Goal: Task Accomplishment & Management: Manage account settings

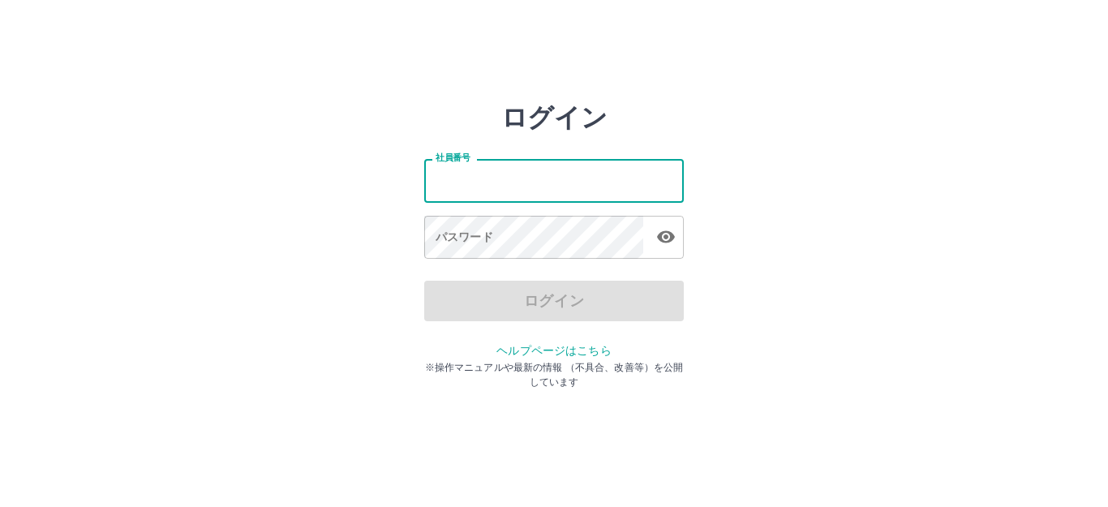
type input "*******"
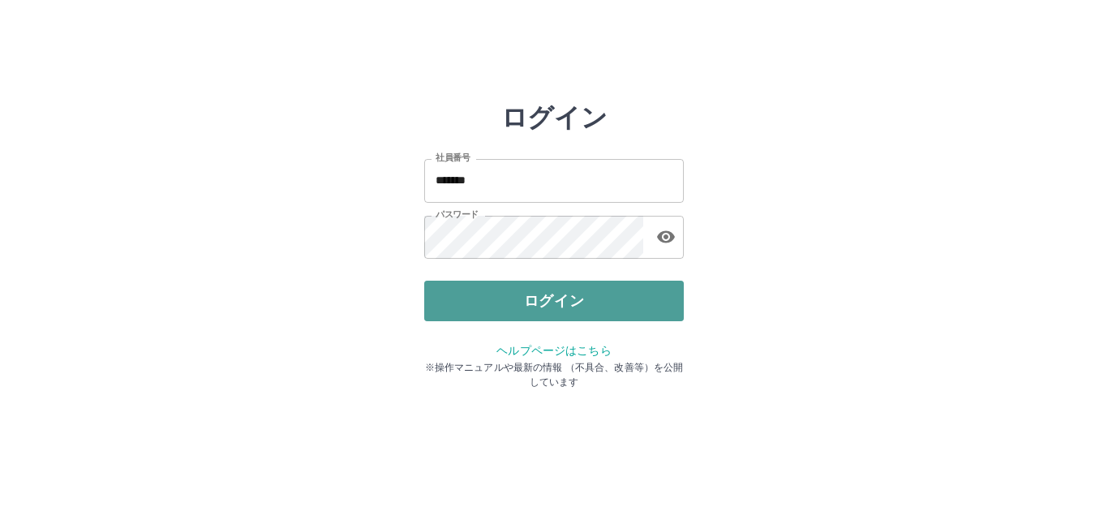
drag, startPoint x: 630, startPoint y: 298, endPoint x: 652, endPoint y: 298, distance: 21.9
click at [632, 298] on button "ログイン" at bounding box center [553, 301] width 259 height 41
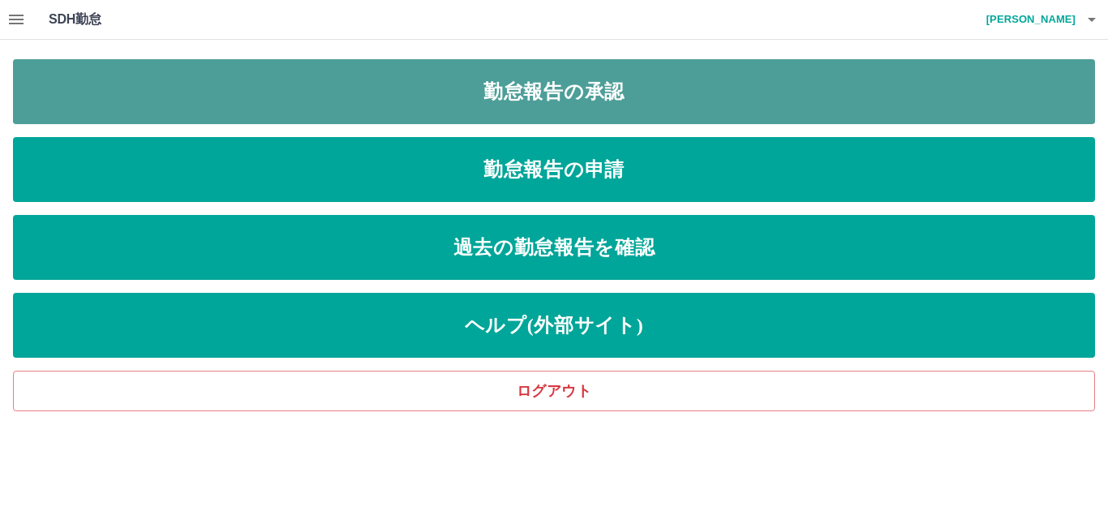
click at [559, 99] on link "勤怠報告の承認" at bounding box center [554, 91] width 1082 height 65
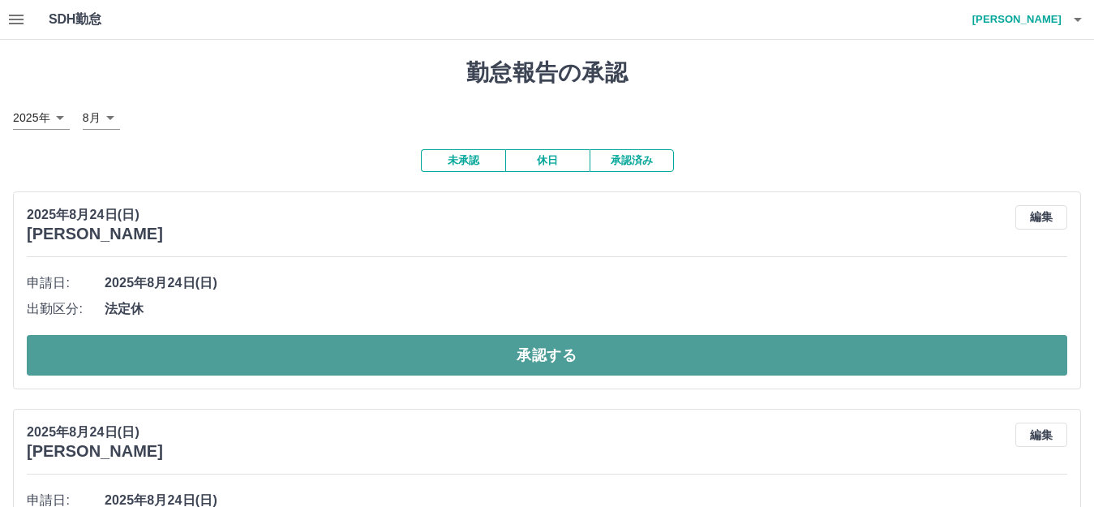
click at [216, 356] on button "承認する" at bounding box center [547, 355] width 1040 height 41
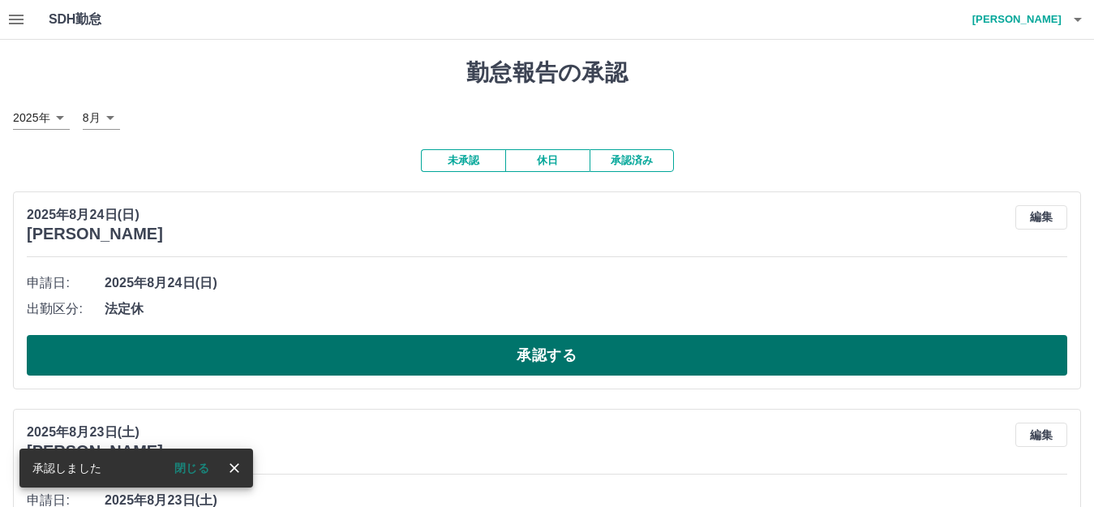
click at [425, 354] on button "承認する" at bounding box center [547, 355] width 1040 height 41
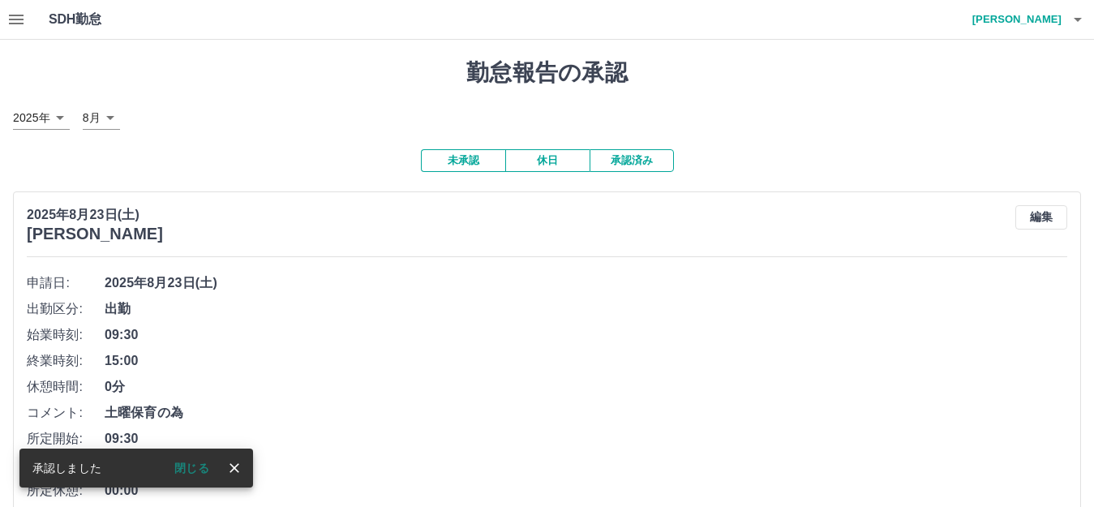
scroll to position [162, 0]
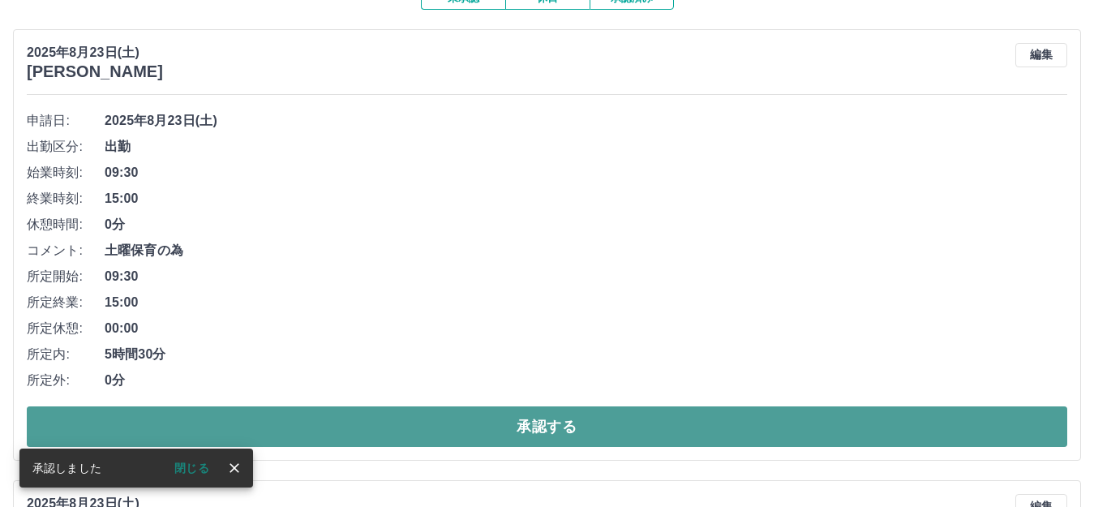
click at [328, 424] on button "承認する" at bounding box center [547, 426] width 1040 height 41
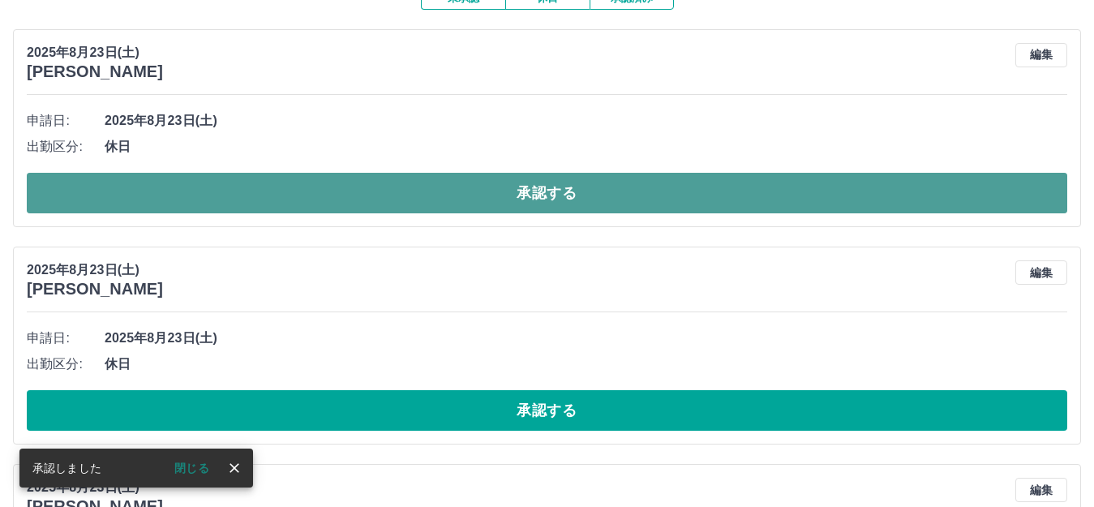
drag, startPoint x: 422, startPoint y: 189, endPoint x: 437, endPoint y: 190, distance: 14.6
click at [422, 190] on button "承認する" at bounding box center [547, 193] width 1040 height 41
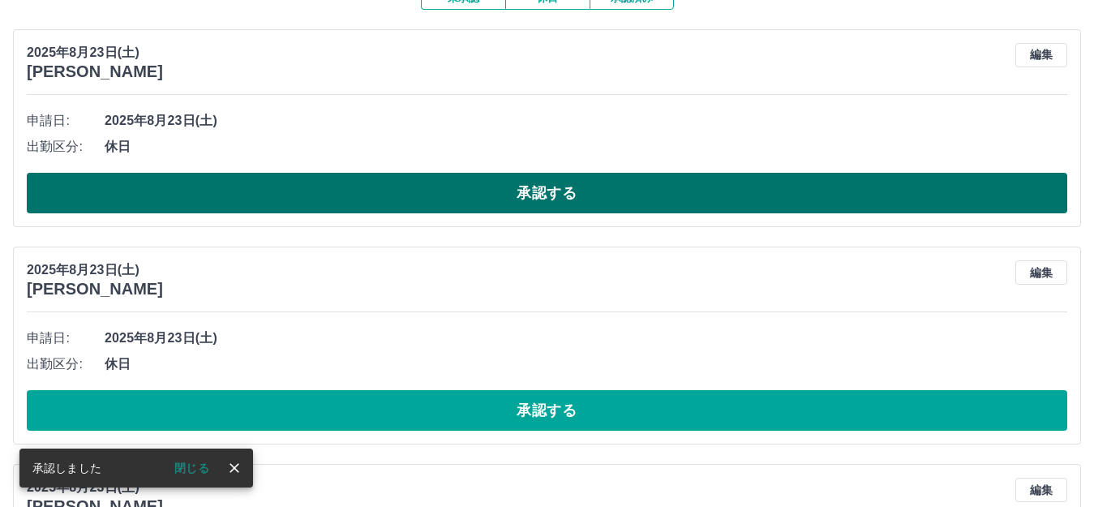
drag, startPoint x: 437, startPoint y: 190, endPoint x: 448, endPoint y: 190, distance: 10.5
click at [439, 190] on button "承認する" at bounding box center [547, 193] width 1040 height 41
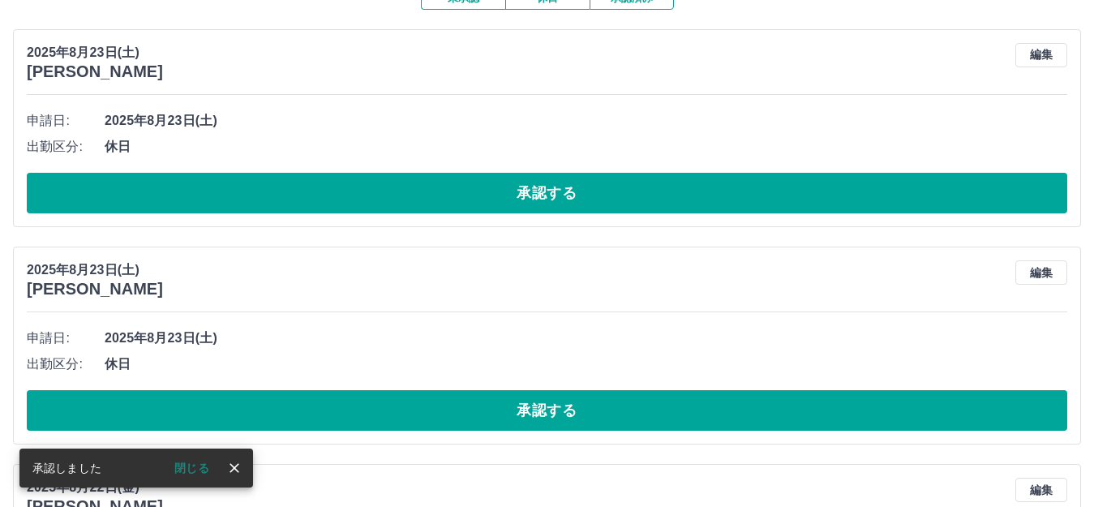
click at [459, 190] on button "承認する" at bounding box center [547, 193] width 1040 height 41
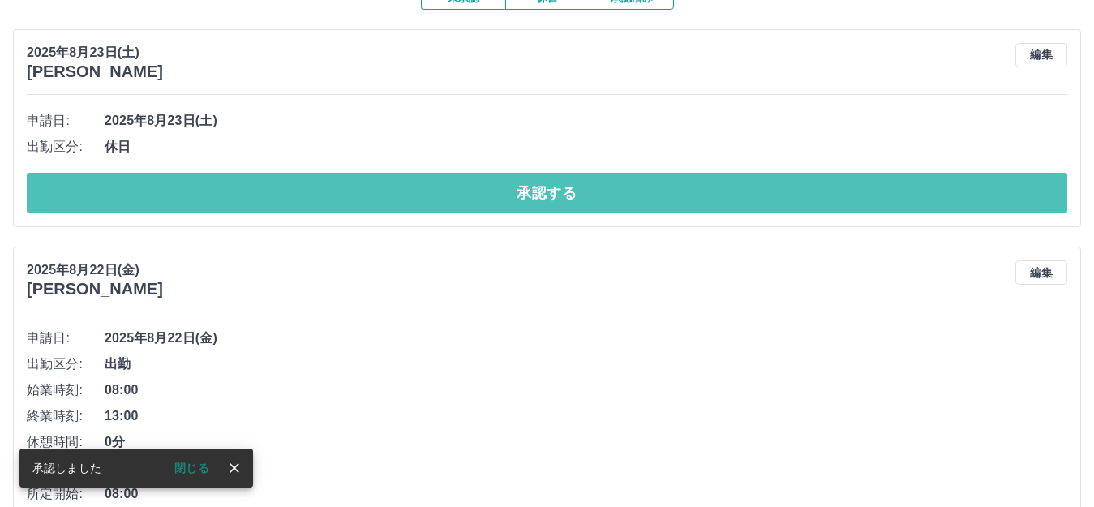
click at [470, 188] on button "承認する" at bounding box center [547, 193] width 1040 height 41
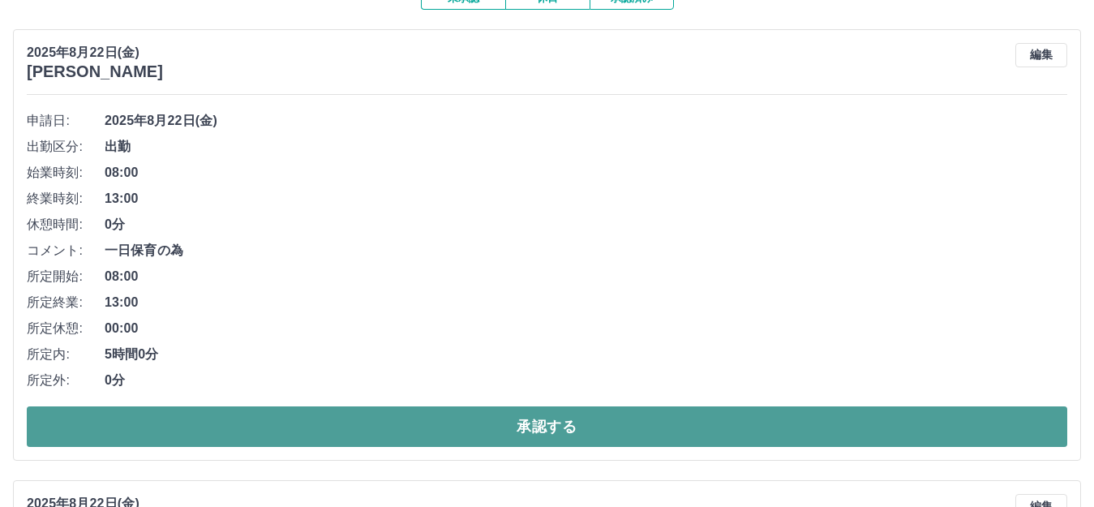
click at [472, 425] on button "承認する" at bounding box center [547, 426] width 1040 height 41
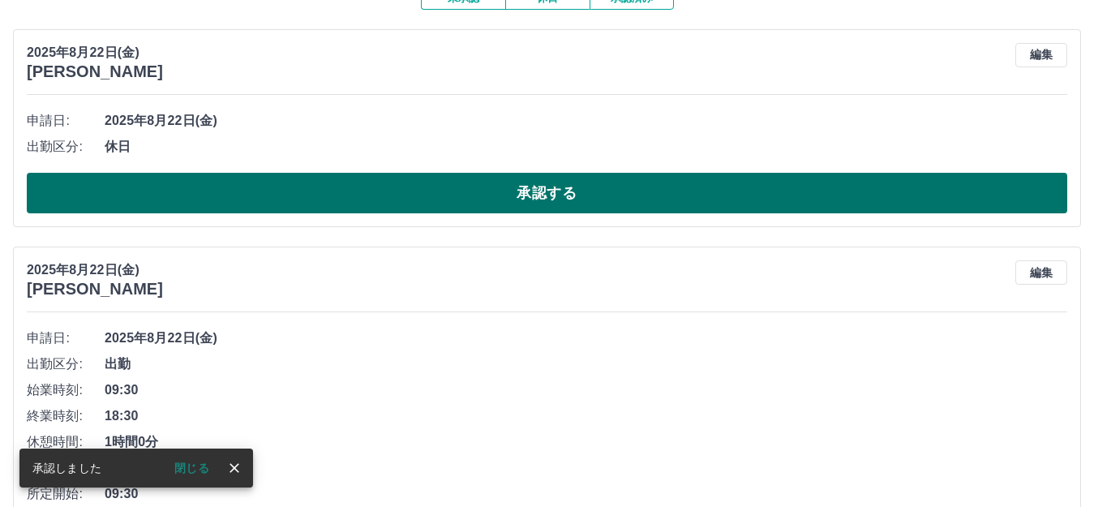
click at [444, 186] on button "承認する" at bounding box center [547, 193] width 1040 height 41
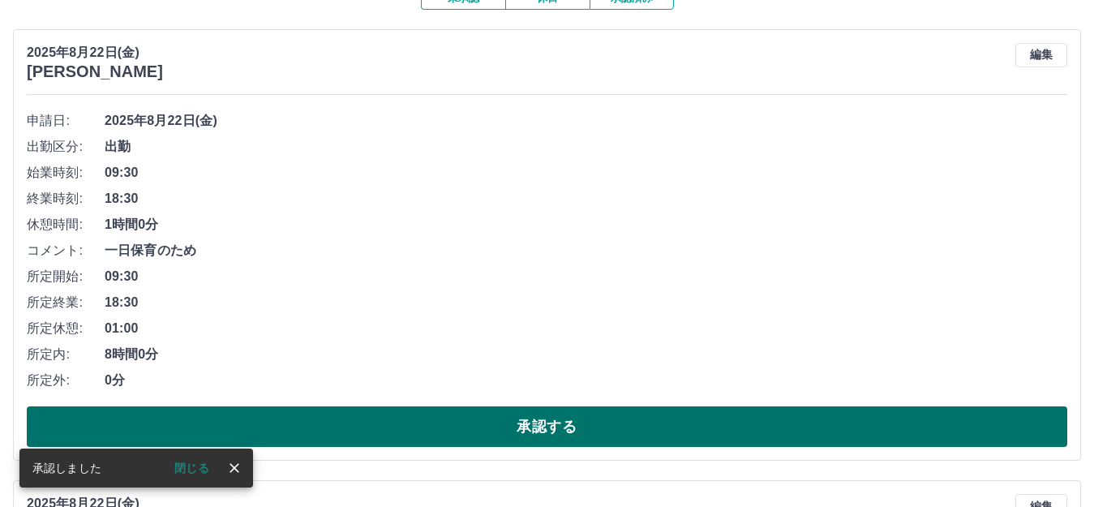
click at [452, 429] on button "承認する" at bounding box center [547, 426] width 1040 height 41
click at [315, 414] on button "承認する" at bounding box center [547, 426] width 1040 height 41
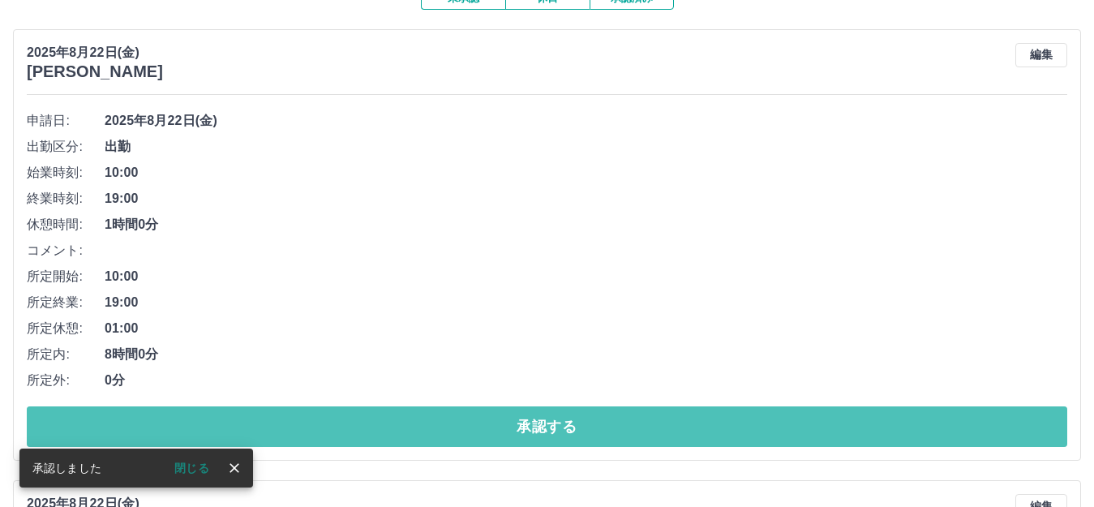
click at [313, 431] on button "承認する" at bounding box center [547, 426] width 1040 height 41
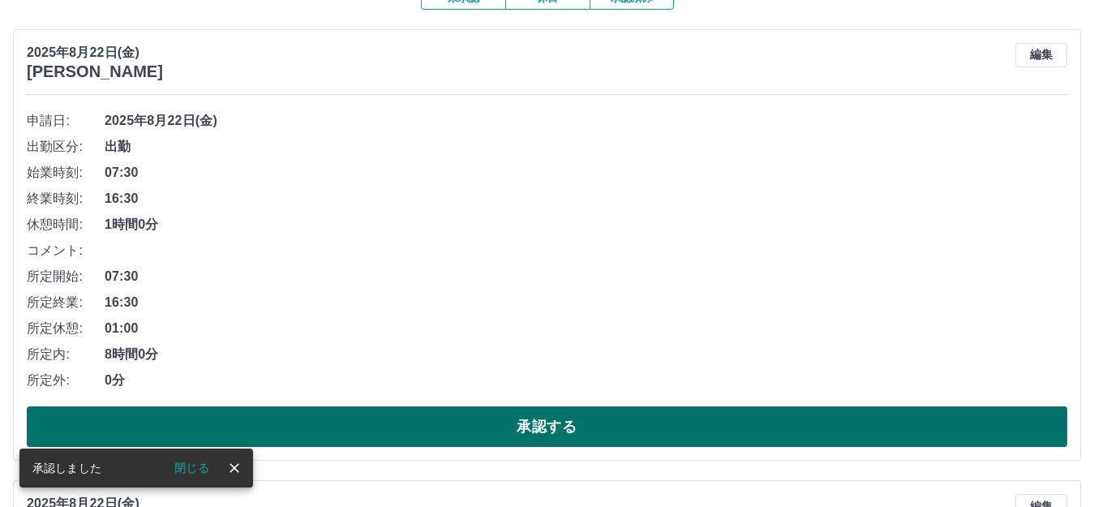
click at [324, 427] on button "承認する" at bounding box center [547, 426] width 1040 height 41
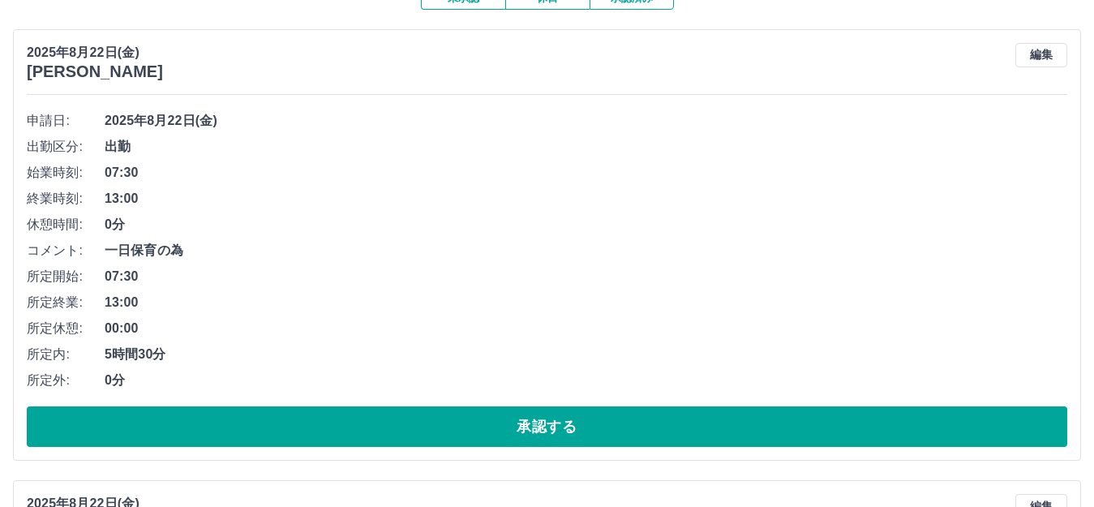
click at [337, 404] on div "申請日: [DATE] 出勤区分: 出勤 始業時刻: 07:30 終業時刻: 13:00 休憩時間: 0分 コメント: 一日保育の為 所定開始: 07:30 …" at bounding box center [547, 277] width 1040 height 339
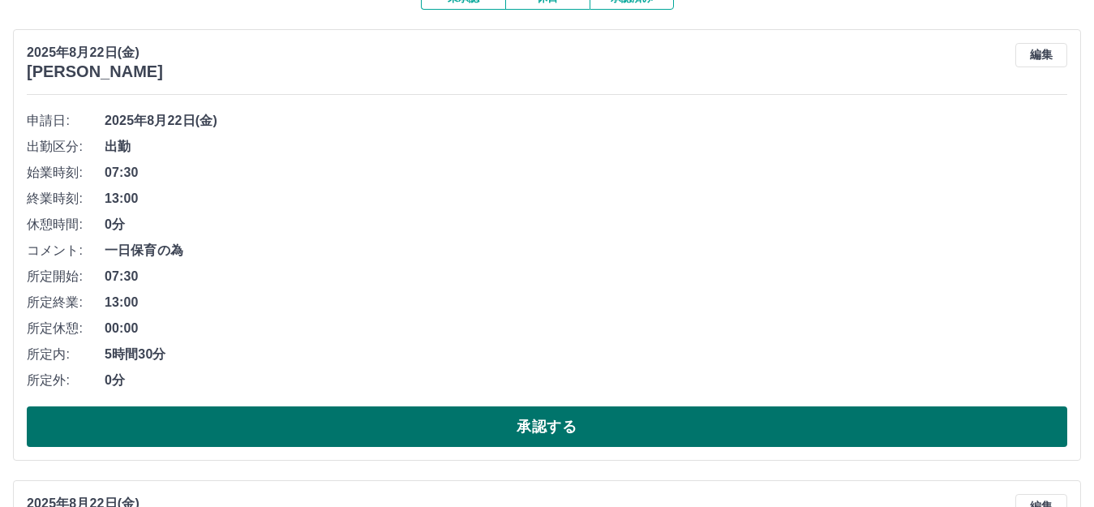
click at [337, 425] on button "承認する" at bounding box center [547, 426] width 1040 height 41
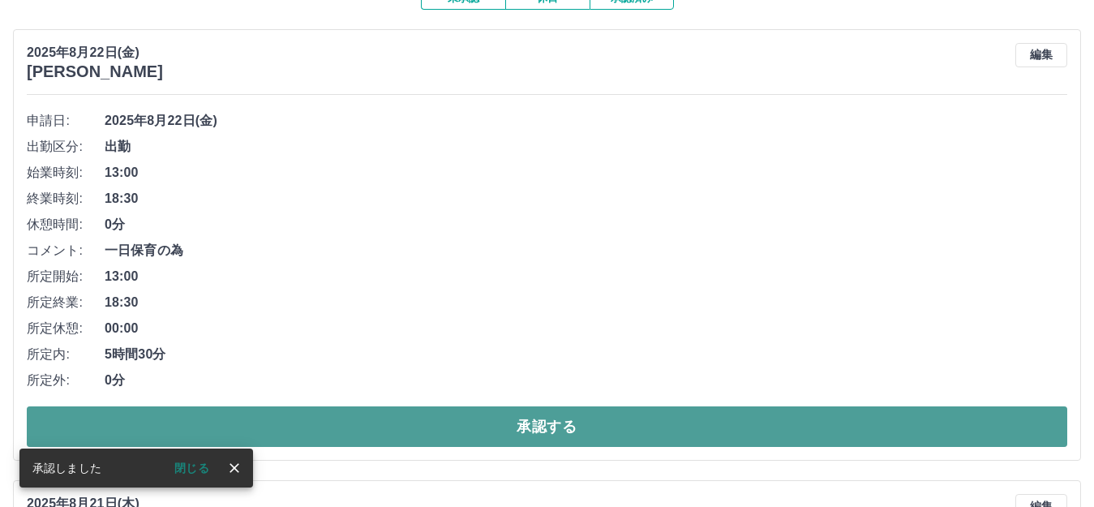
click at [354, 426] on button "承認する" at bounding box center [547, 426] width 1040 height 41
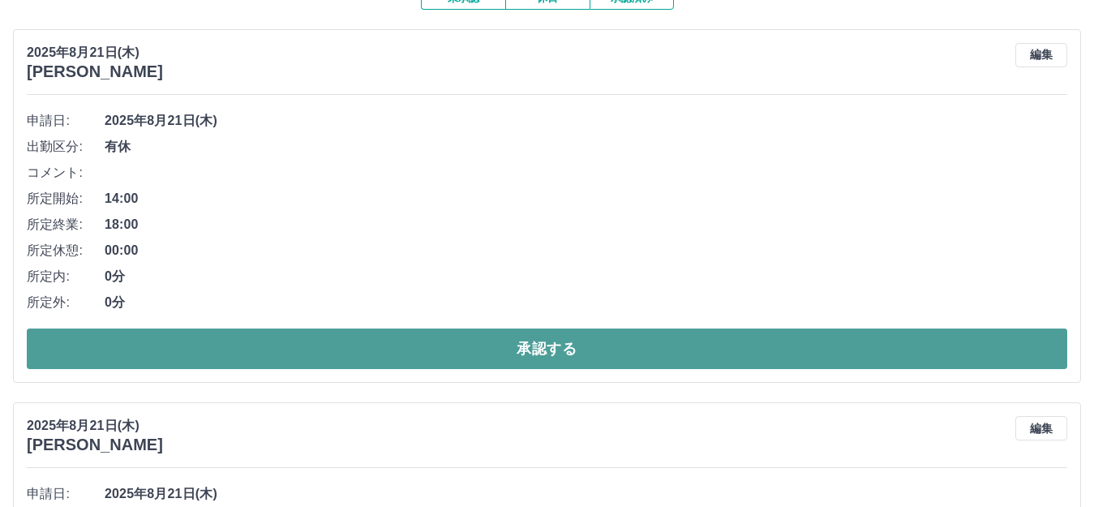
click at [401, 343] on button "承認する" at bounding box center [547, 348] width 1040 height 41
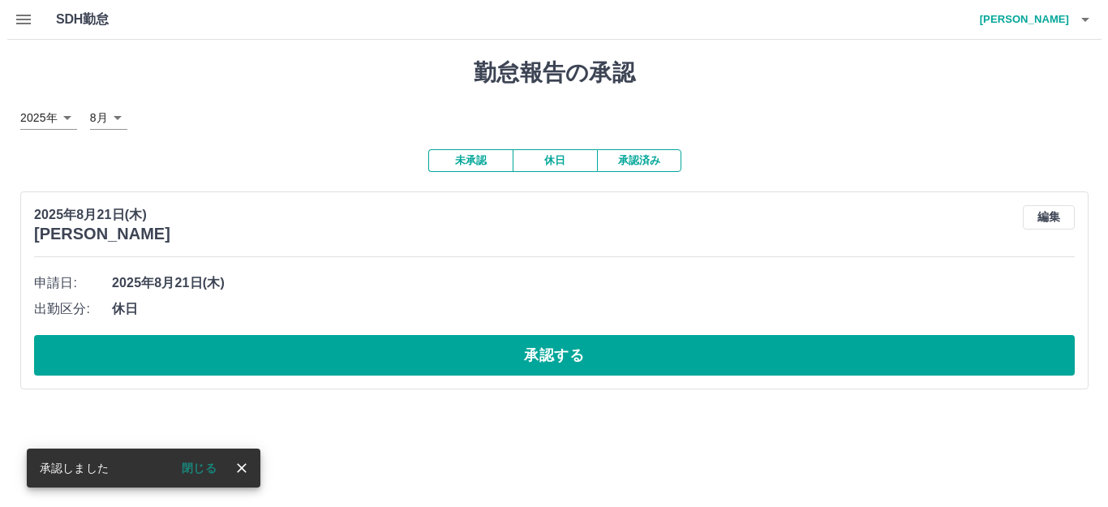
scroll to position [0, 0]
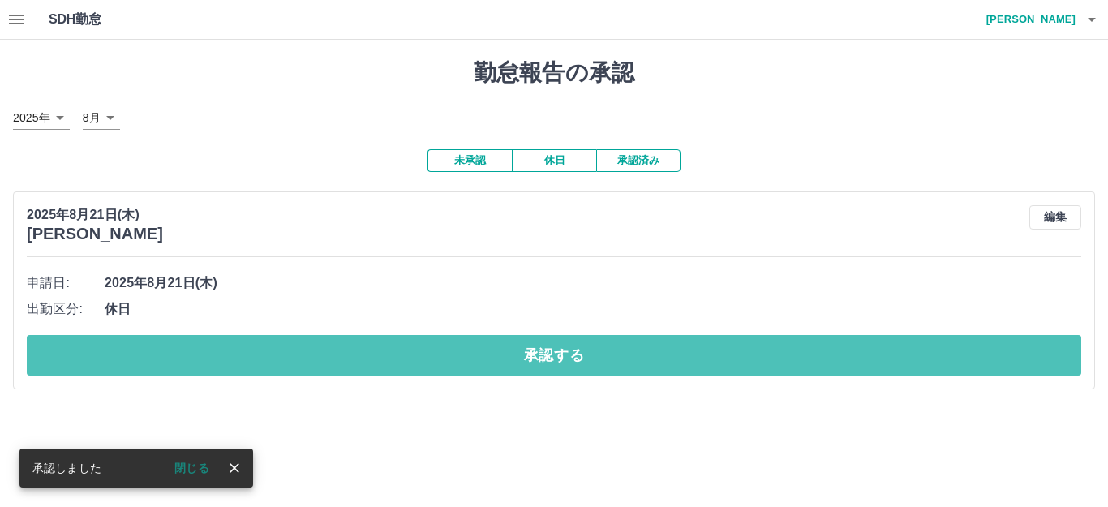
click at [405, 338] on button "承認する" at bounding box center [554, 355] width 1054 height 41
